Goal: Task Accomplishment & Management: Manage account settings

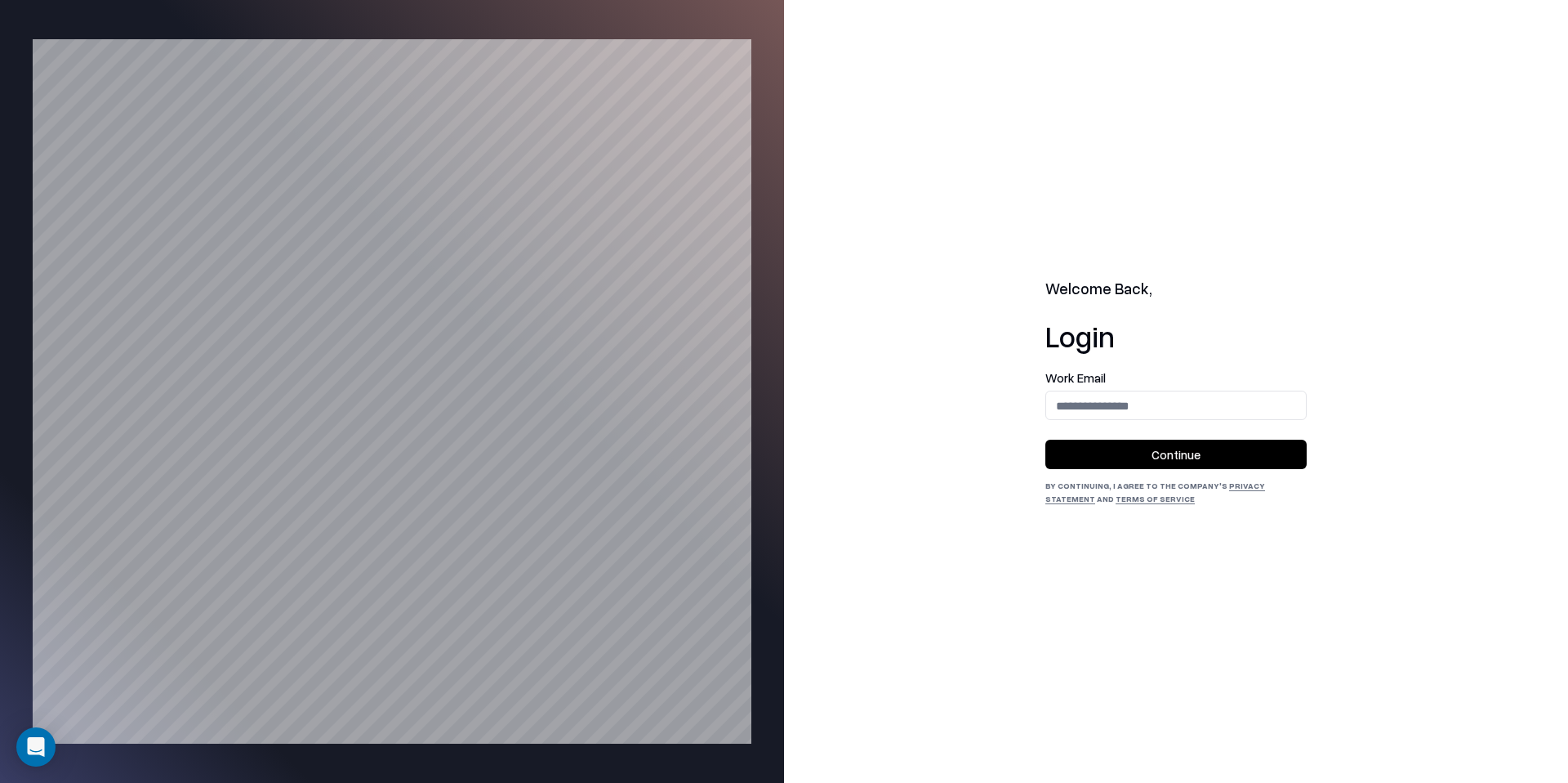
click at [1081, 427] on form "Work Email Continue" at bounding box center [1176, 420] width 262 height 98
click at [1094, 408] on input "email" at bounding box center [1176, 405] width 260 height 30
type input "**********"
click at [1045, 439] on button "Continue" at bounding box center [1176, 453] width 262 height 29
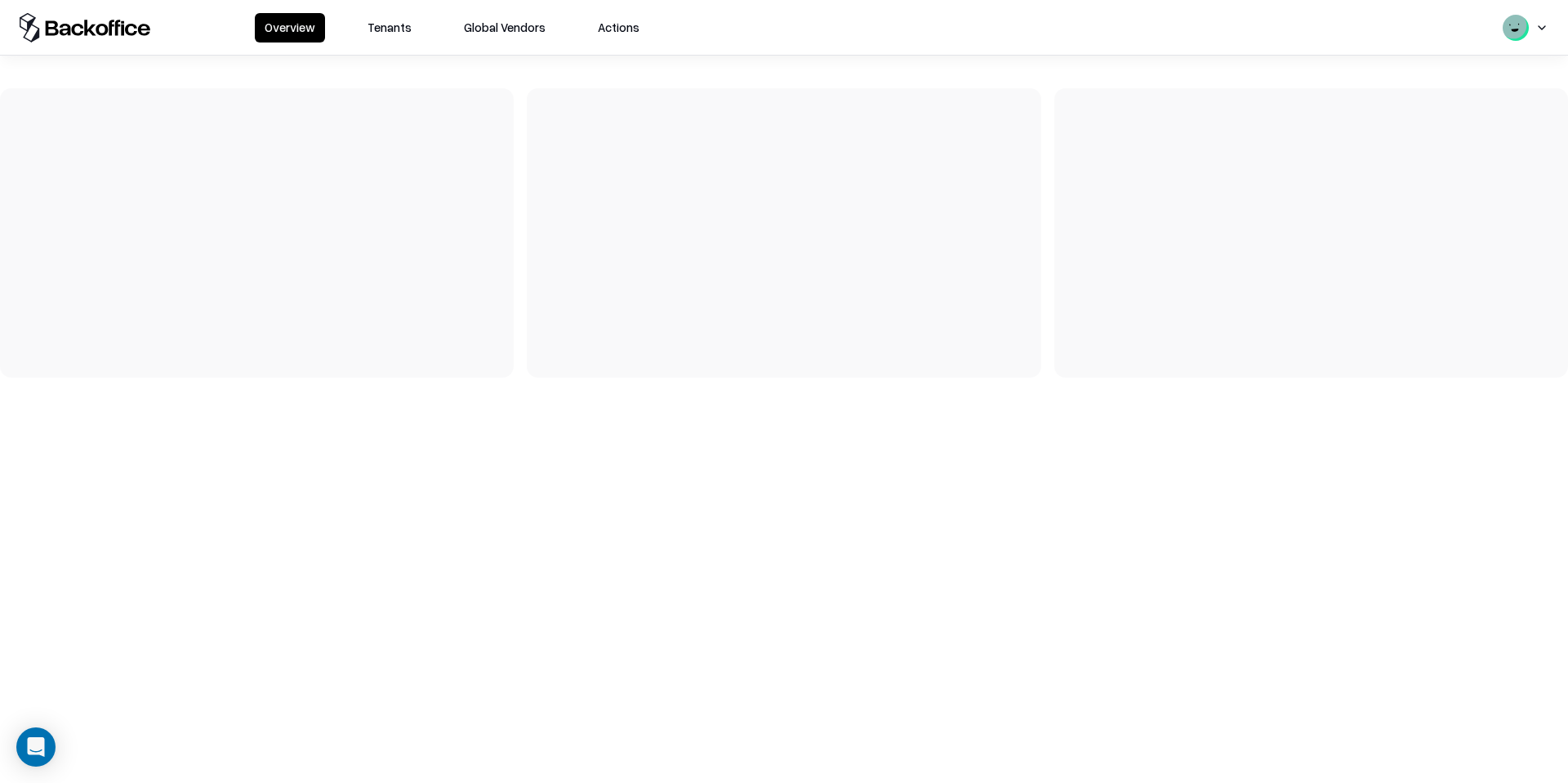
click at [401, 29] on button "Tenants" at bounding box center [389, 27] width 64 height 29
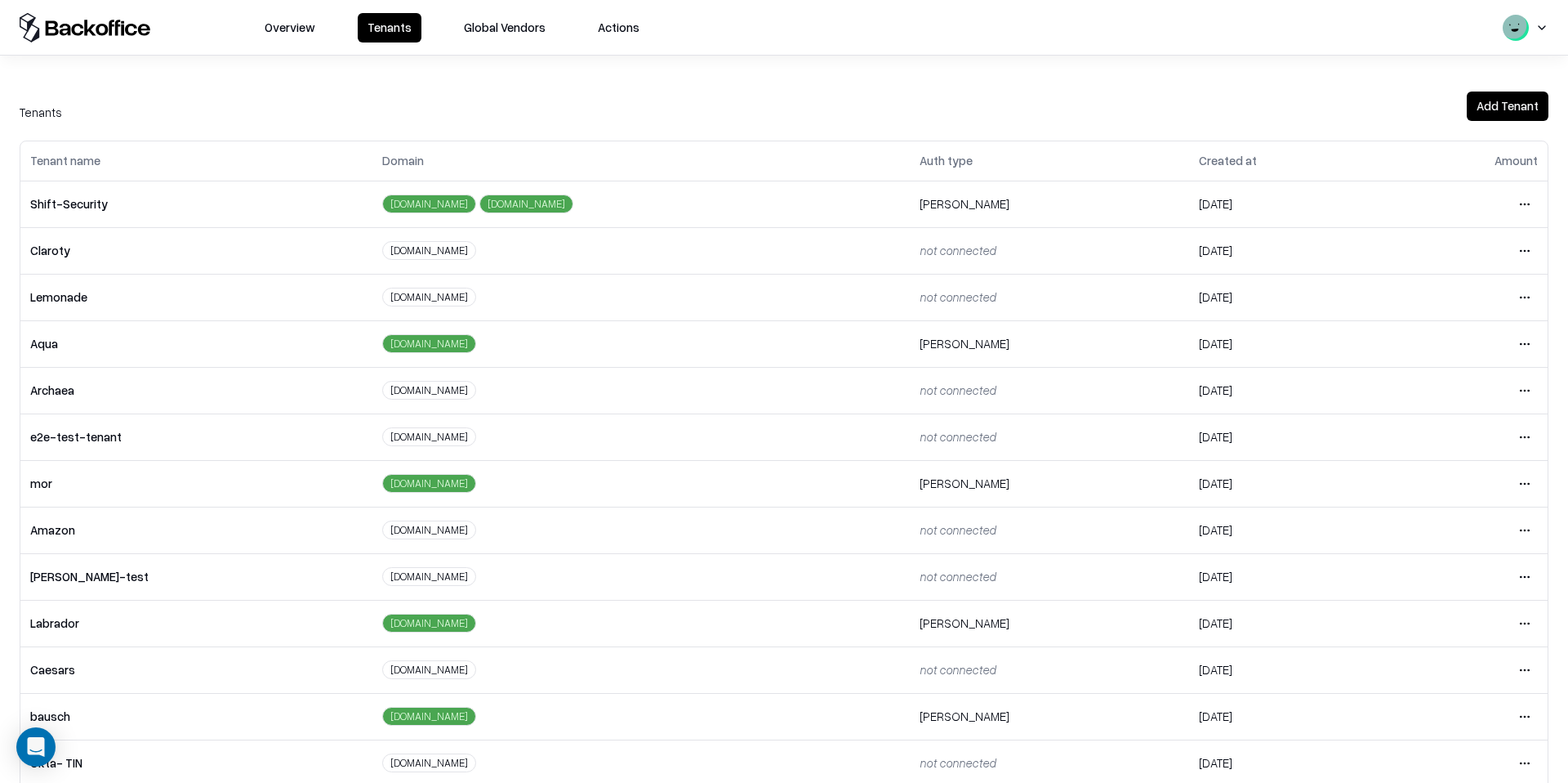
click at [479, 29] on button "Global Vendors" at bounding box center [504, 27] width 101 height 29
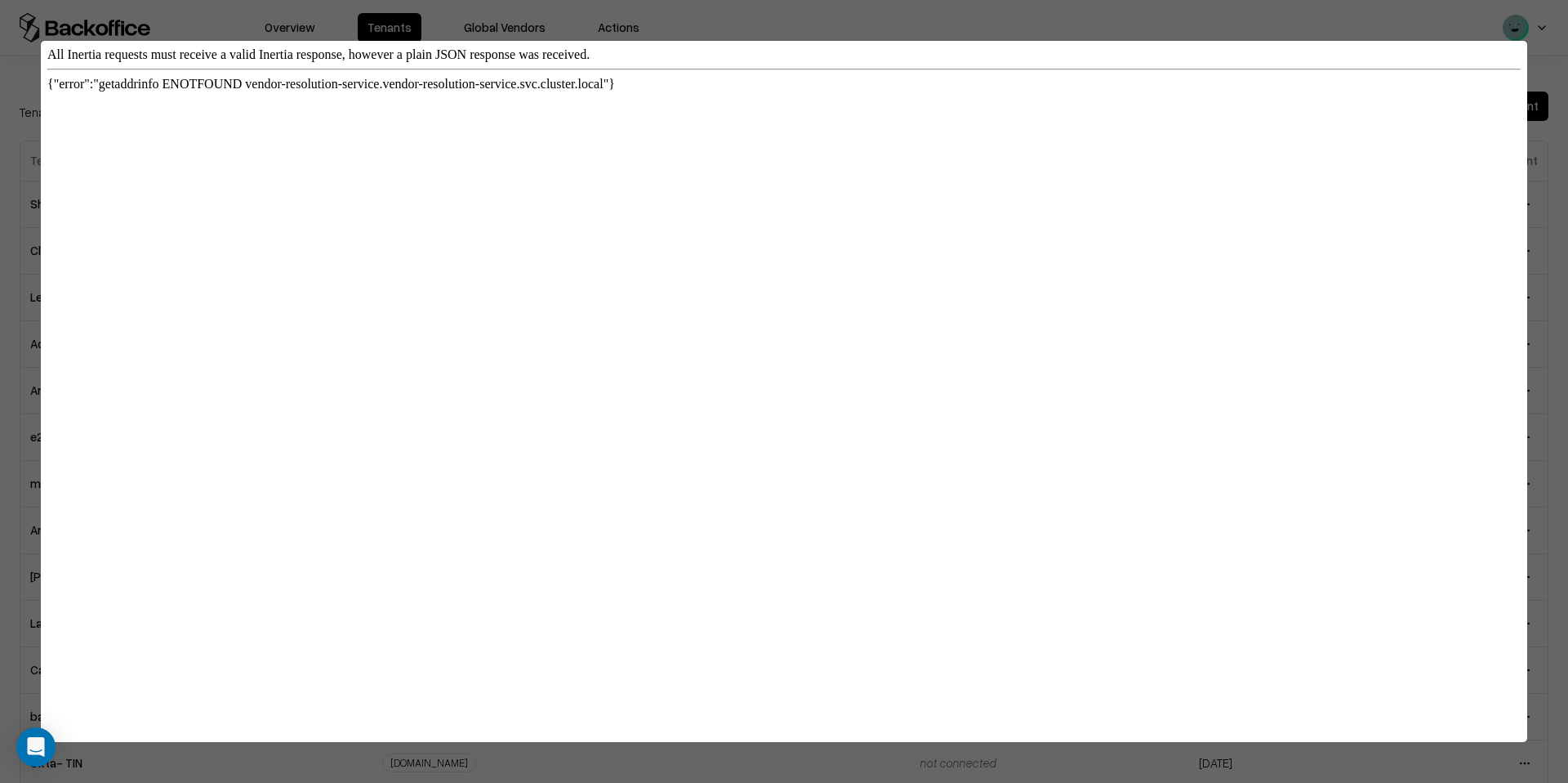
click at [506, 10] on div at bounding box center [784, 391] width 1568 height 783
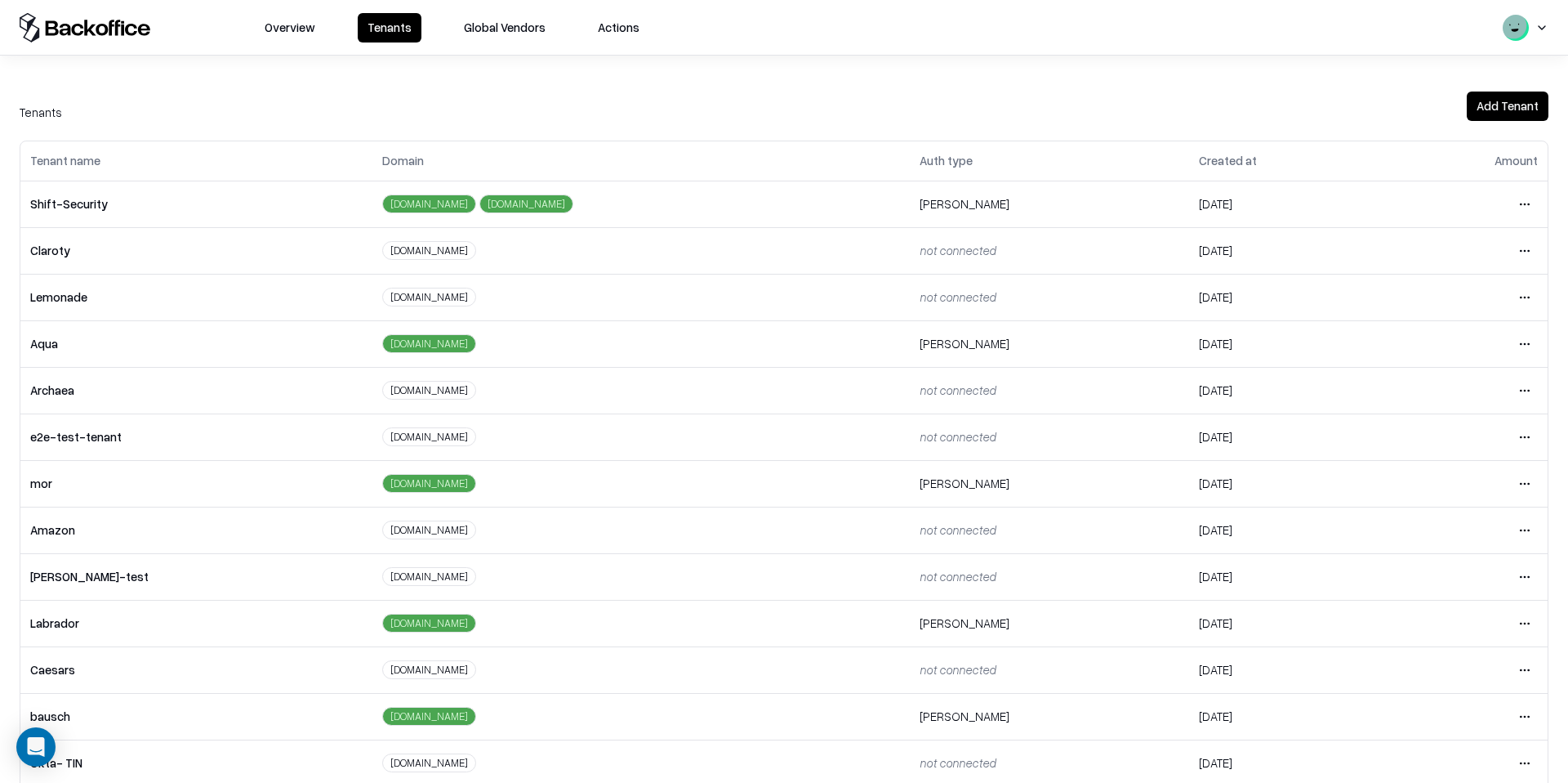
click at [621, 18] on button "Actions" at bounding box center [618, 27] width 61 height 29
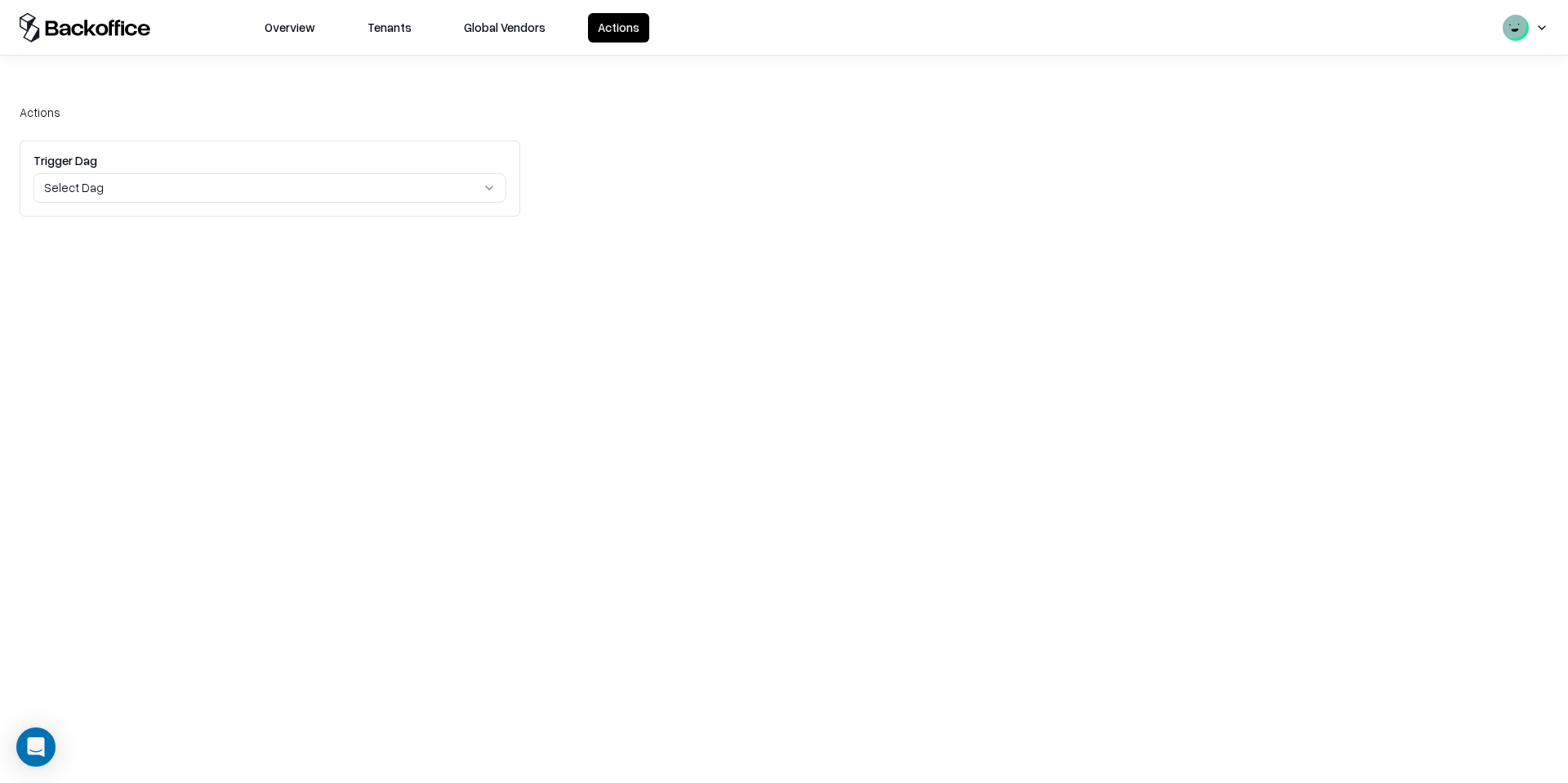
click at [308, 29] on button "Overview" at bounding box center [290, 27] width 70 height 29
click at [1553, 29] on div "Overview Tenants Global Vendors Actions" at bounding box center [784, 27] width 1568 height 54
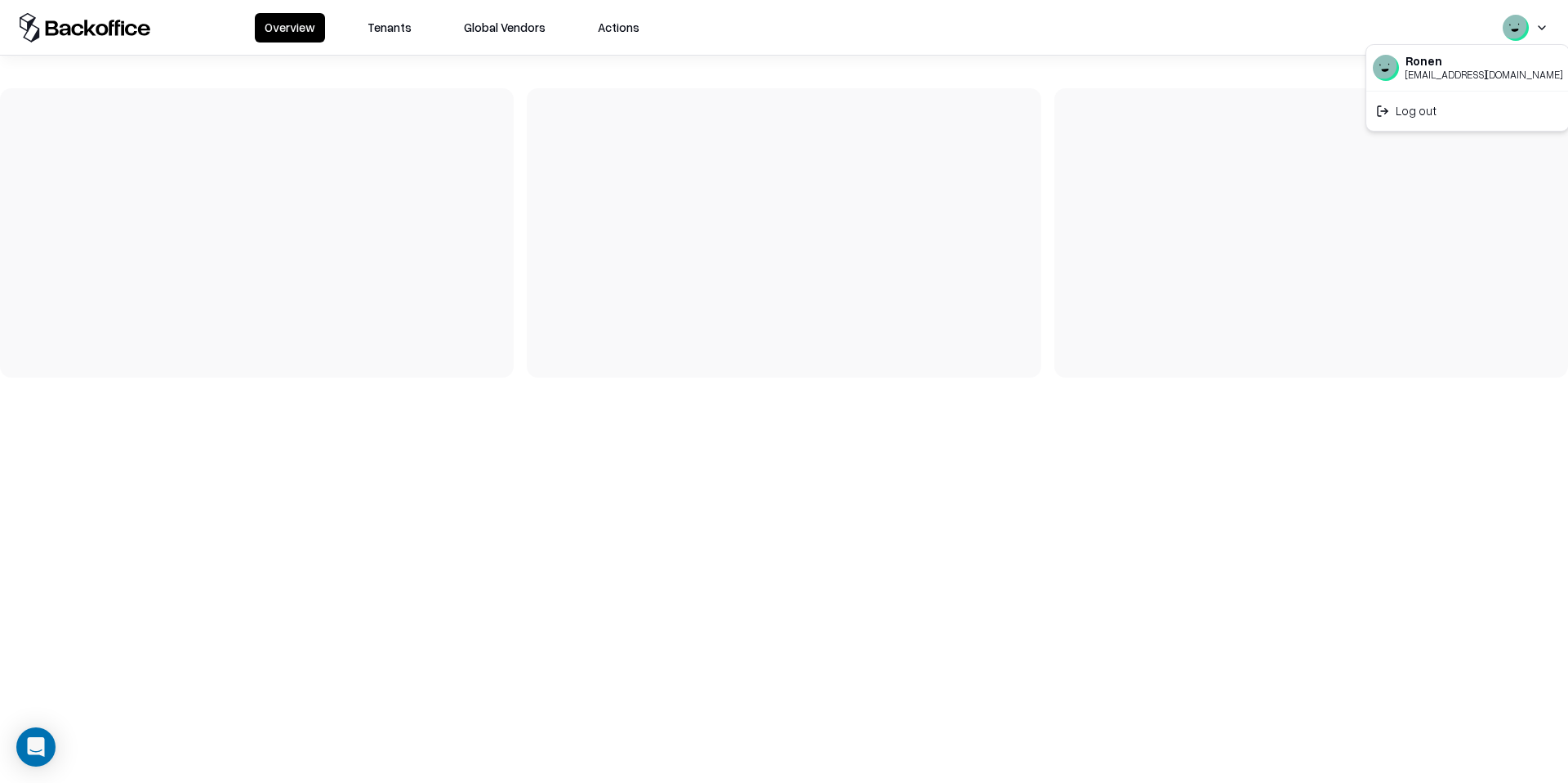
click at [1543, 29] on html "Overview Tenants Global Vendors Actions Ronen [EMAIL_ADDRESS][DOMAIN_NAME] Log …" at bounding box center [784, 391] width 1568 height 783
click at [1433, 109] on div "Log out" at bounding box center [1467, 111] width 196 height 33
